Goal: Transaction & Acquisition: Purchase product/service

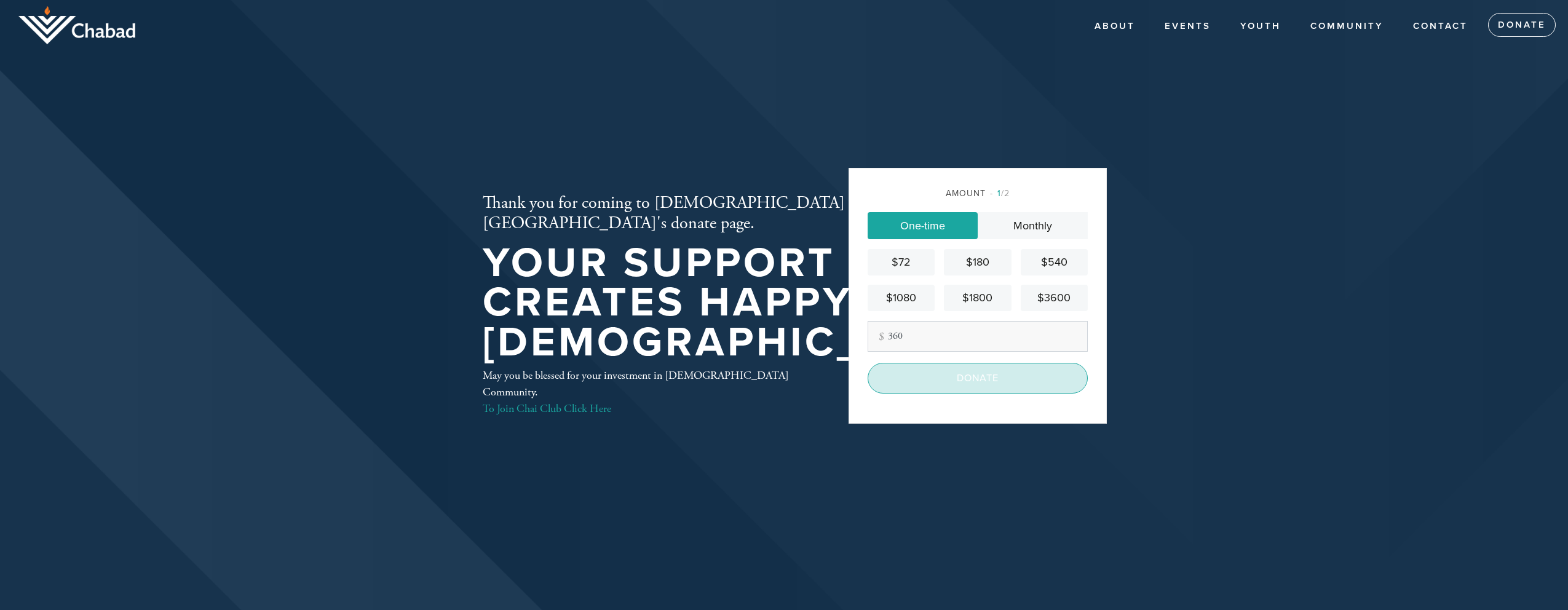
type input "360"
click at [944, 378] on input "Donate" at bounding box center [978, 378] width 220 height 31
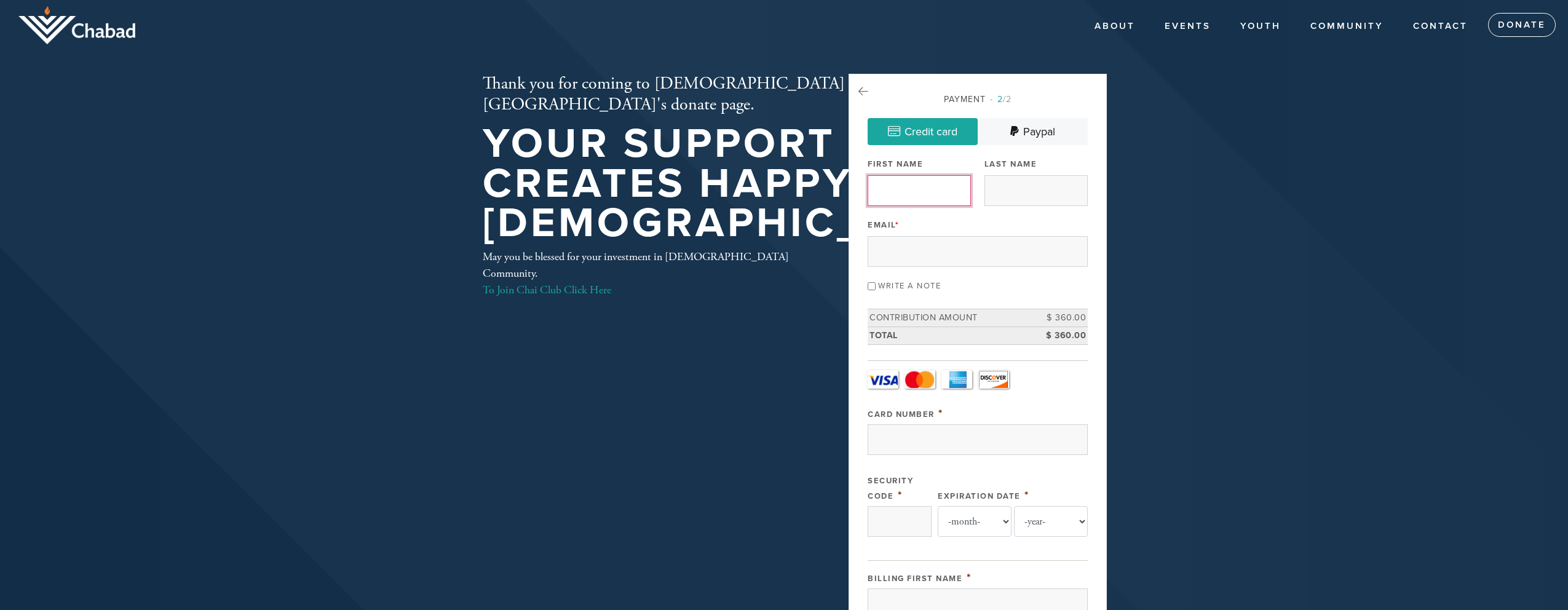
click at [908, 182] on input "First Name" at bounding box center [919, 190] width 104 height 31
type input "Jeremy"
type input "Goldhaber-Fiebert"
type input "jeremygf@gmail.com"
type input "333 Tennessee Lane"
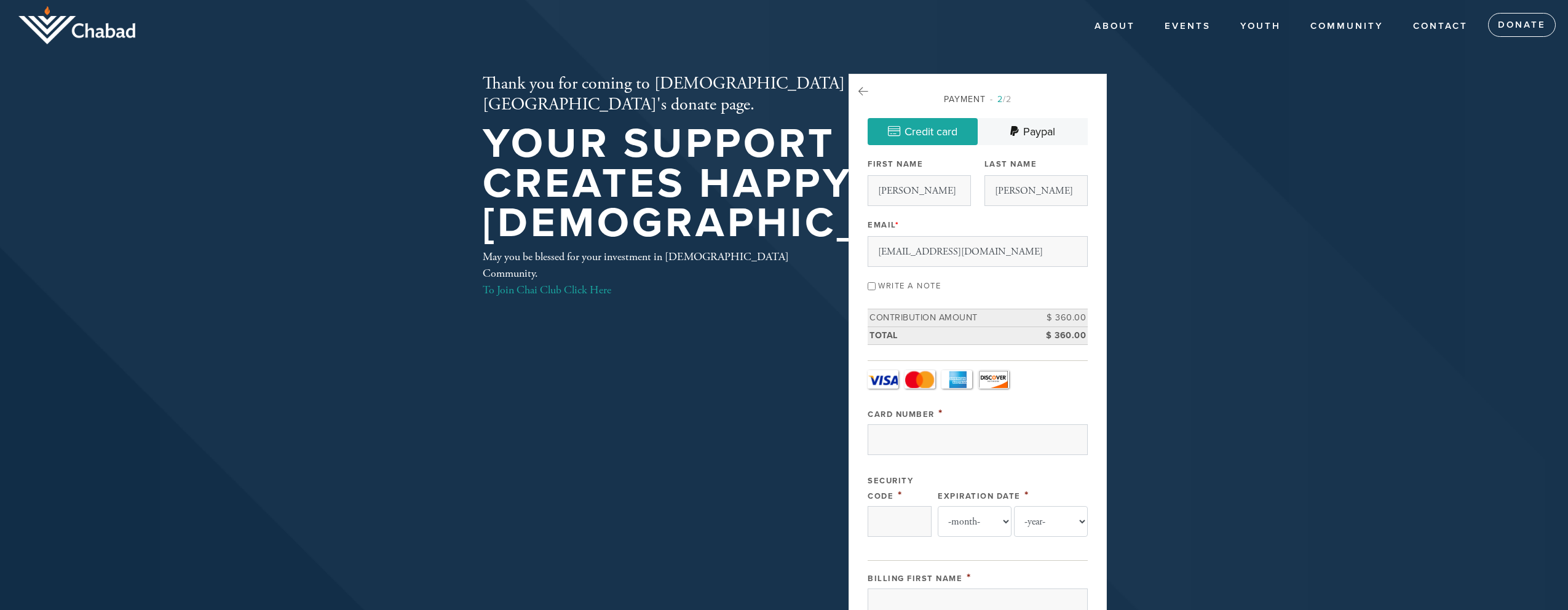
type input "Palo Alto"
type input "94306"
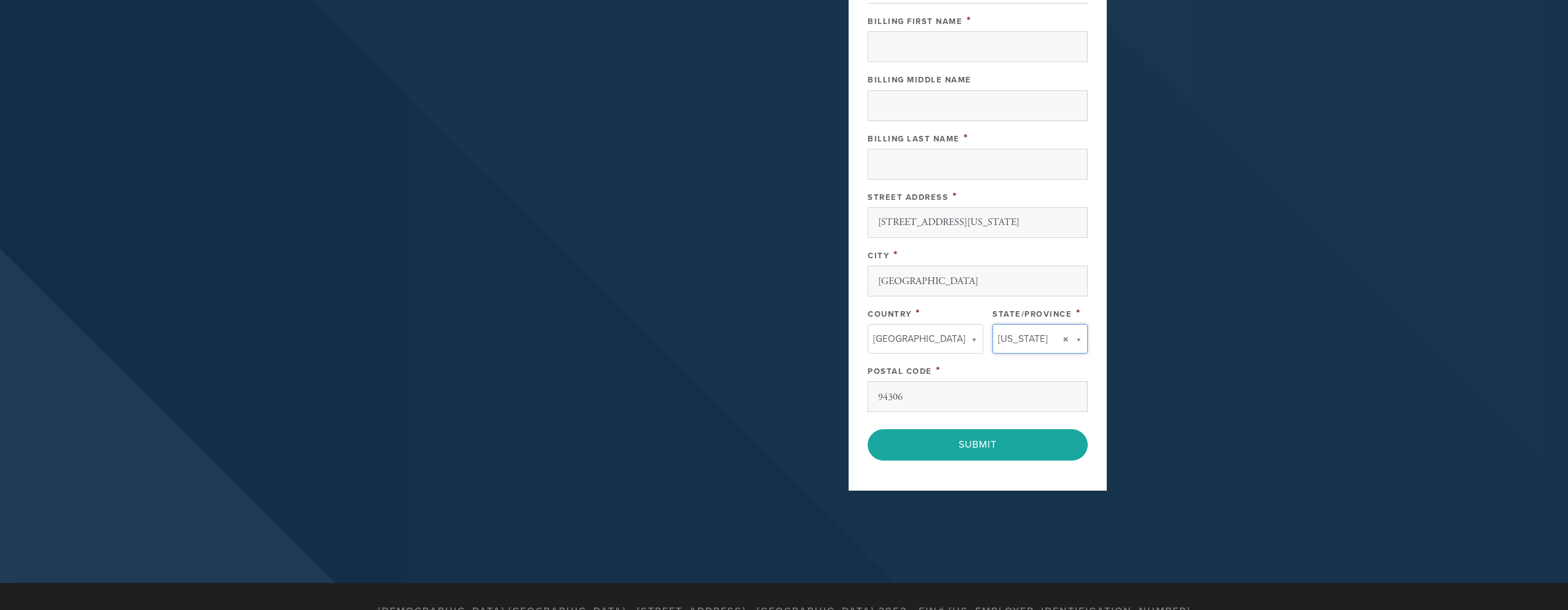
type input "CA"
type input "United States"
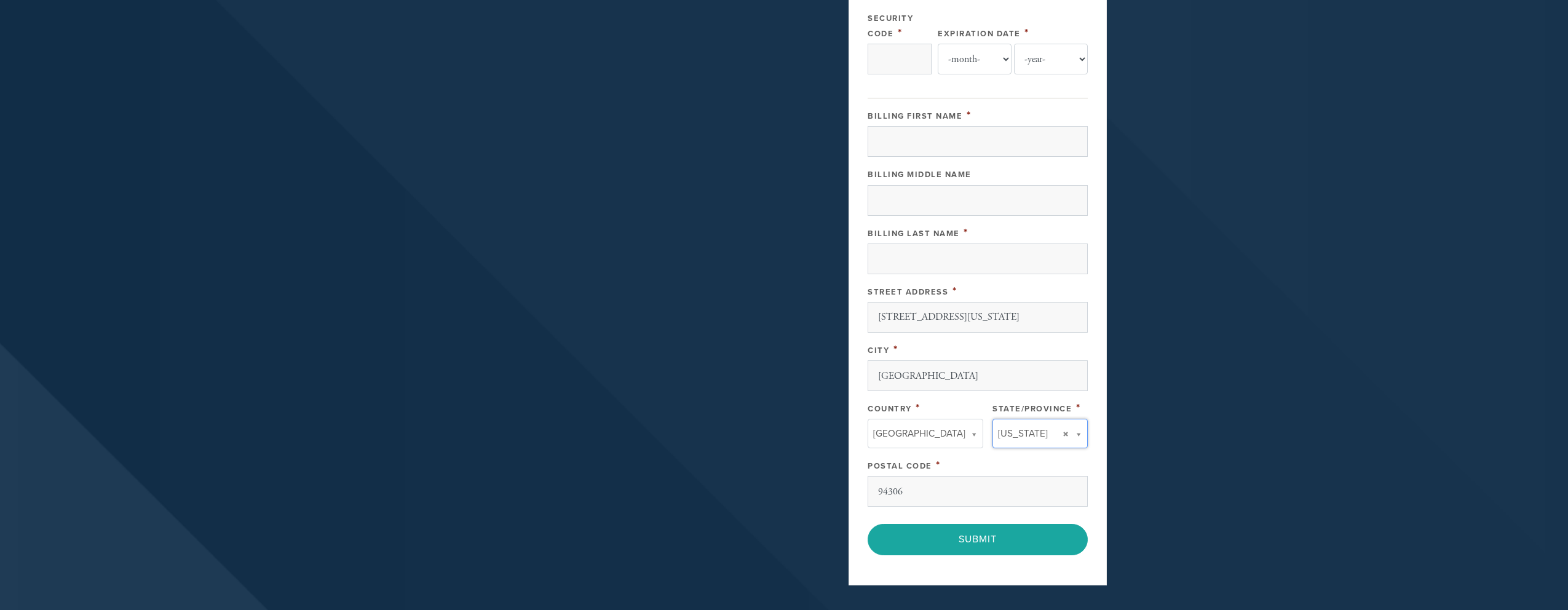
scroll to position [448, 0]
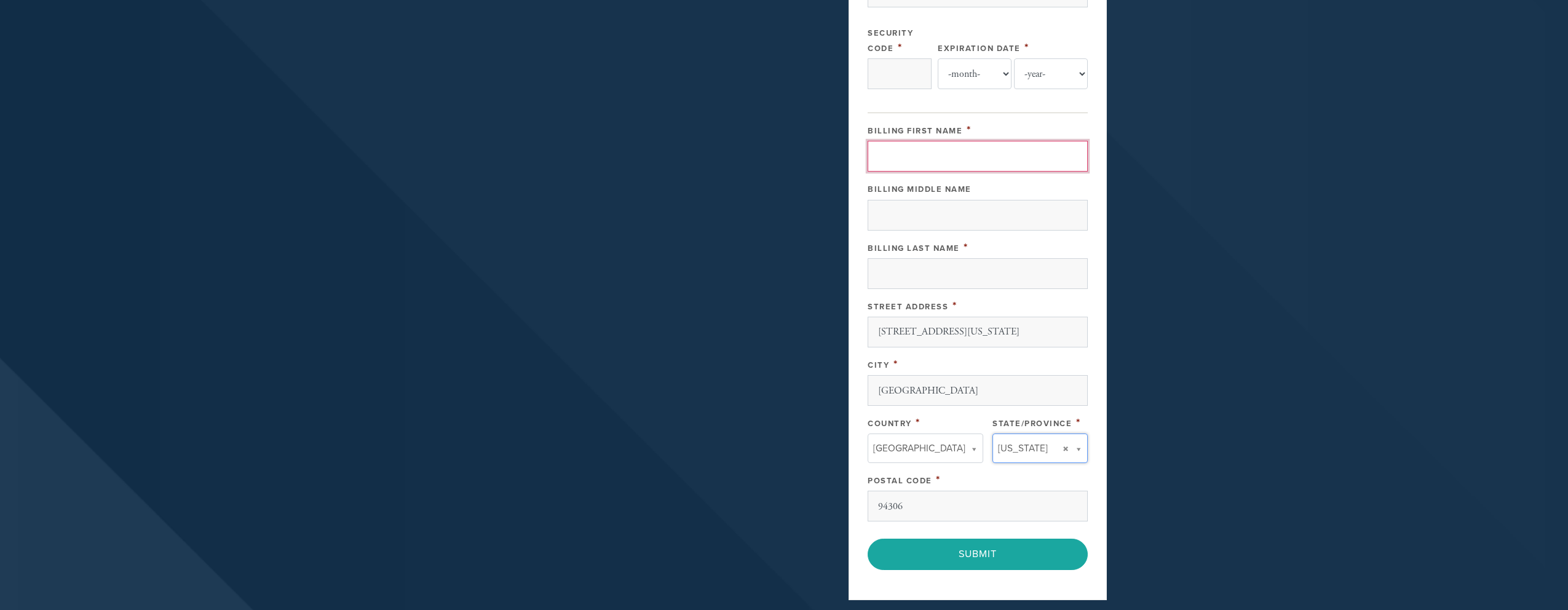
click at [892, 155] on input "Billing First Name" at bounding box center [978, 156] width 220 height 31
type input "4147202263222141"
type input "307"
select select "12"
select select "2028"
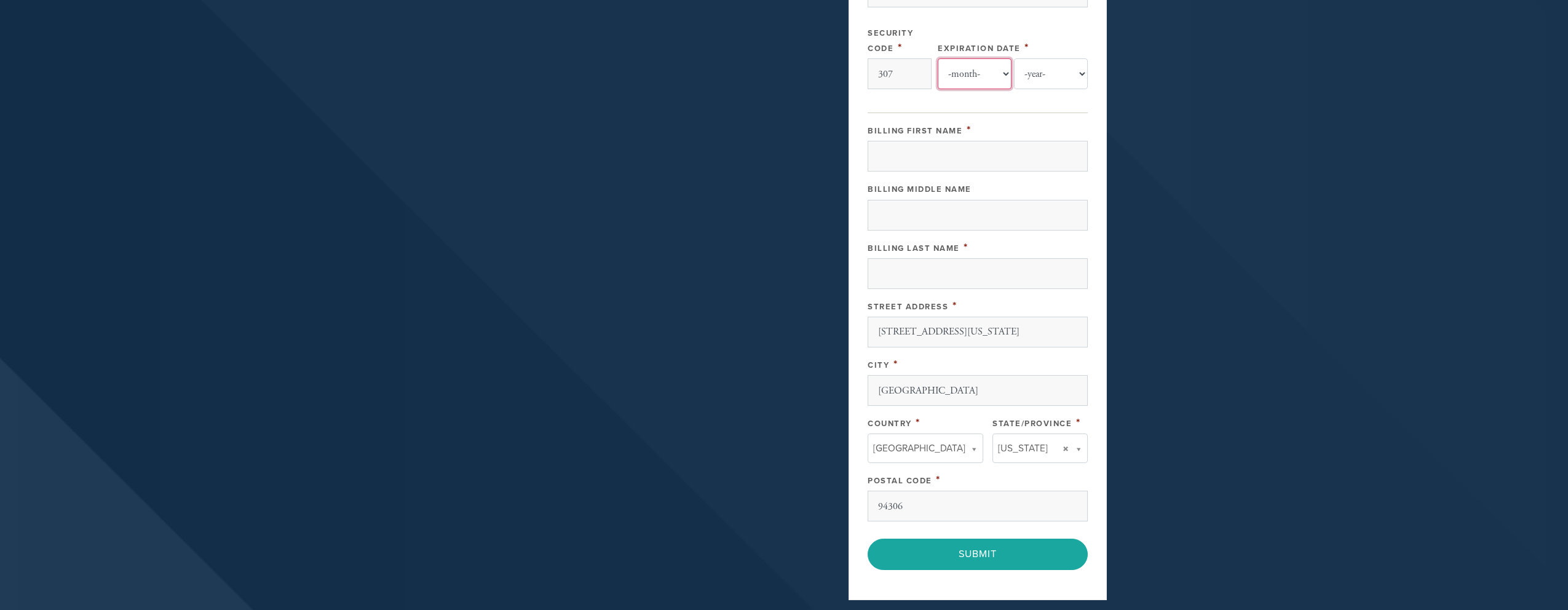
type input "Jeremy"
type input "Goldhaber-Fiebert"
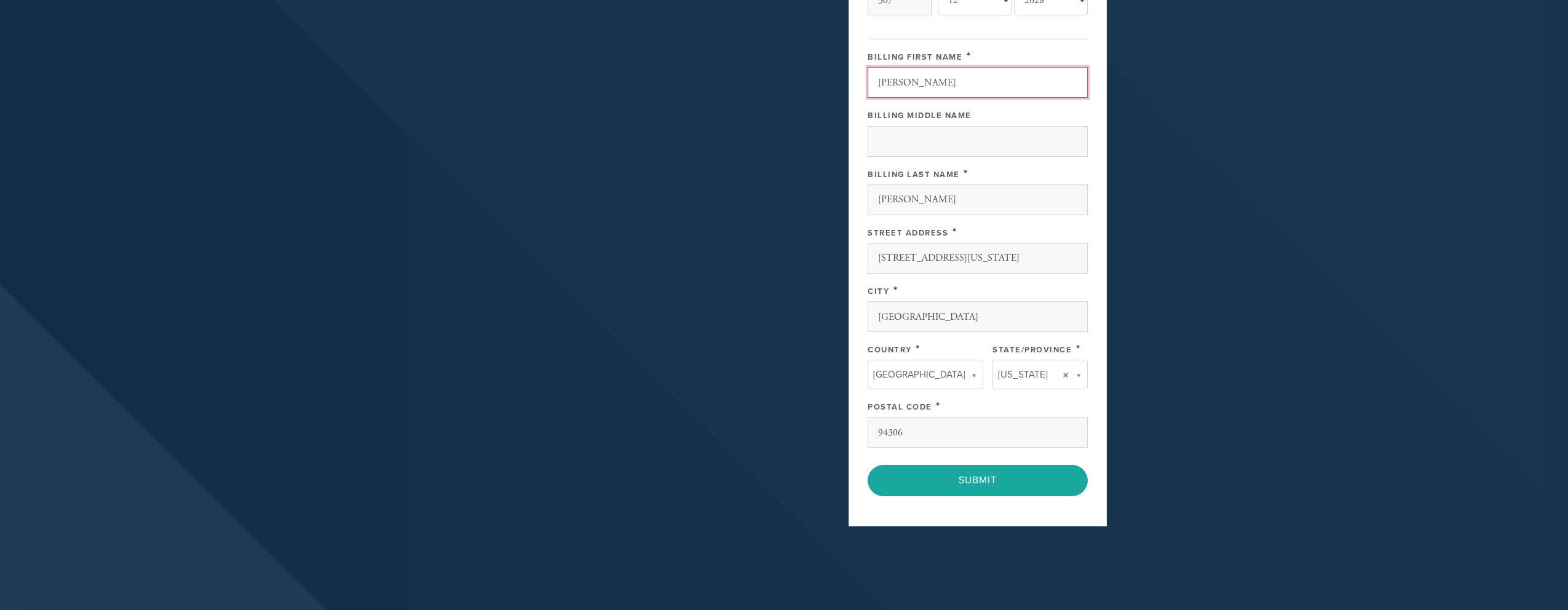
scroll to position [529, 0]
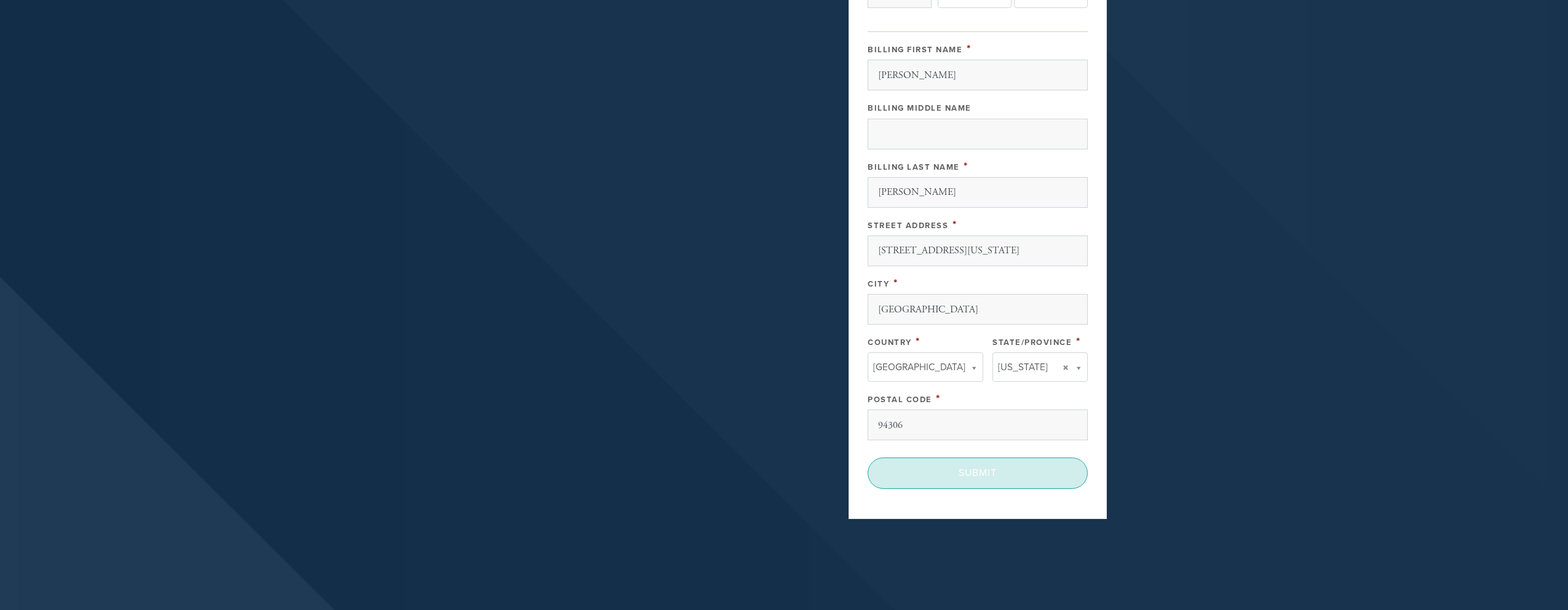
click at [952, 469] on input "Submit" at bounding box center [978, 473] width 220 height 31
click at [1057, 464] on div "< Previous Page Submit" at bounding box center [978, 473] width 220 height 31
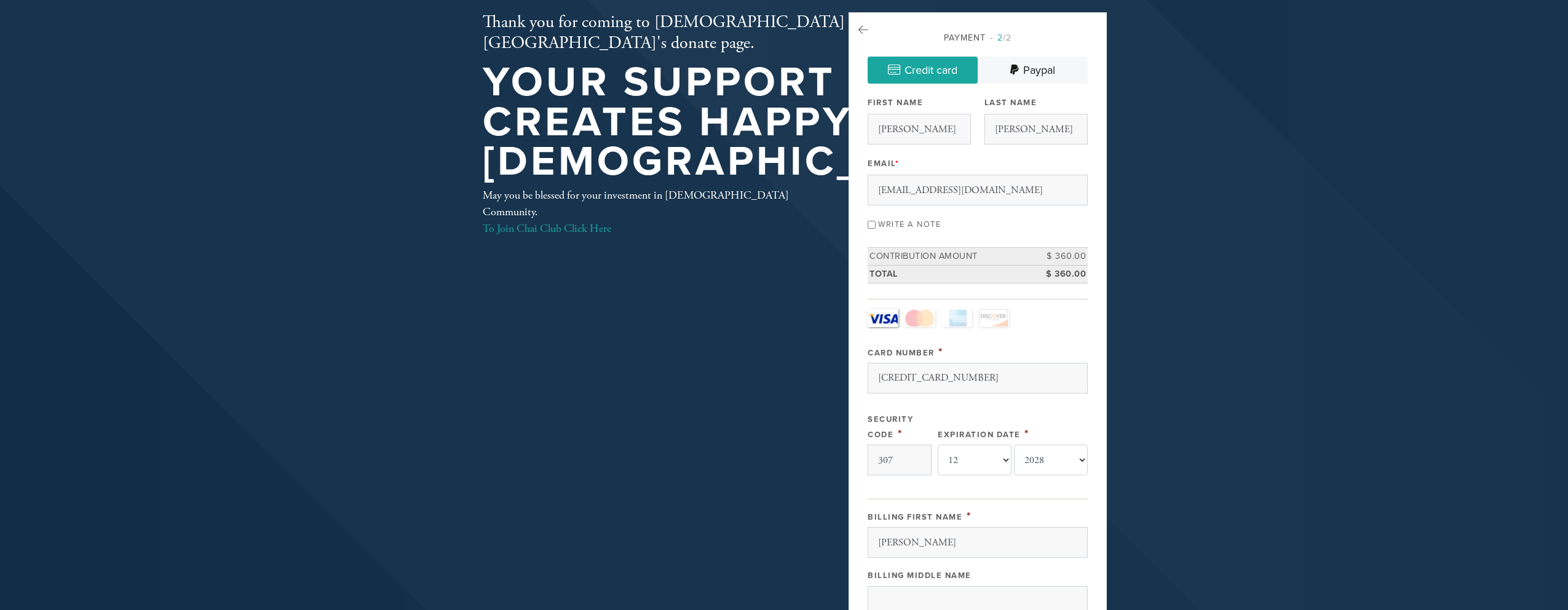
scroll to position [0, 0]
